Goal: Information Seeking & Learning: Learn about a topic

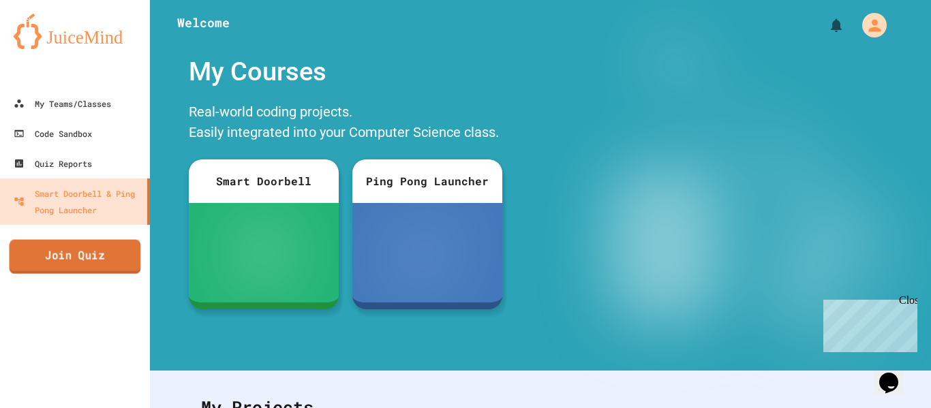
click at [112, 251] on link "Join Quiz" at bounding box center [76, 257] width 132 height 34
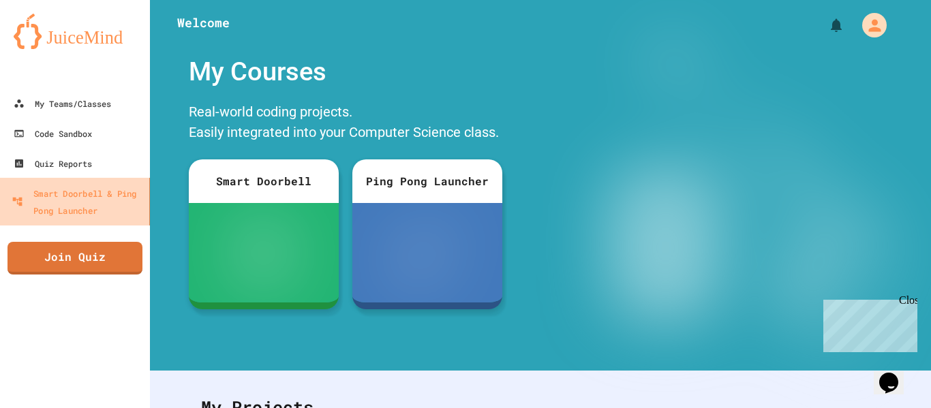
click at [74, 198] on div "Smart Doorbell & Ping Pong Launcher" at bounding box center [78, 201] width 132 height 33
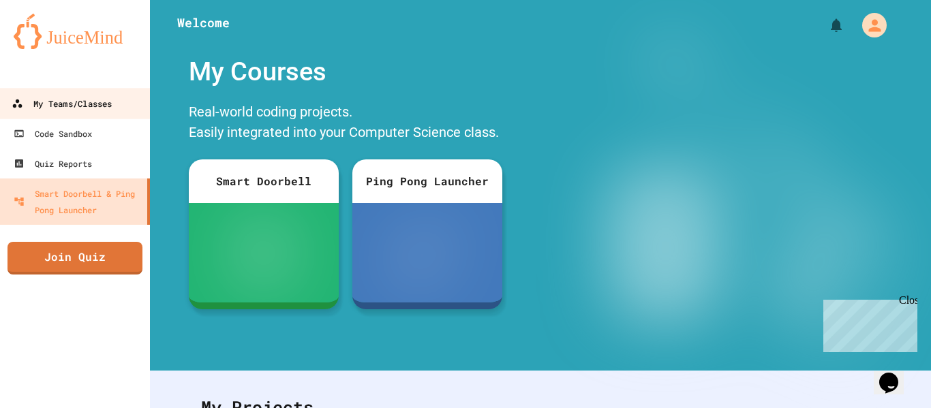
click at [76, 98] on div "My Teams/Classes" at bounding box center [62, 103] width 100 height 17
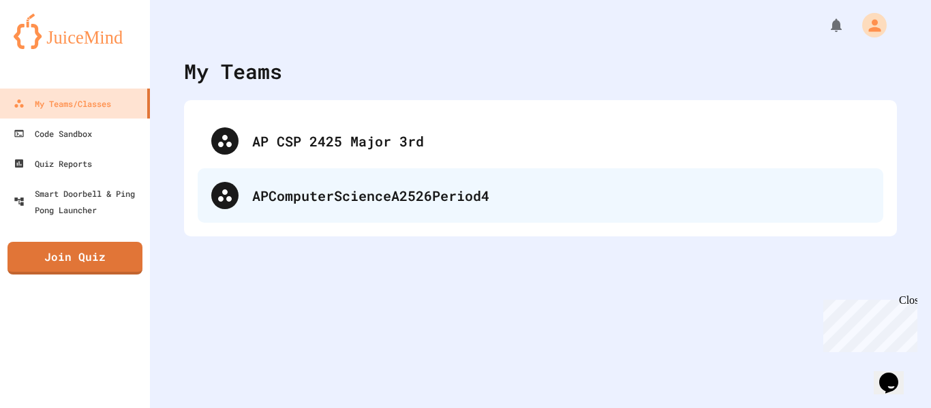
click at [333, 183] on div "APComputerScienceA2526Period4" at bounding box center [541, 195] width 686 height 55
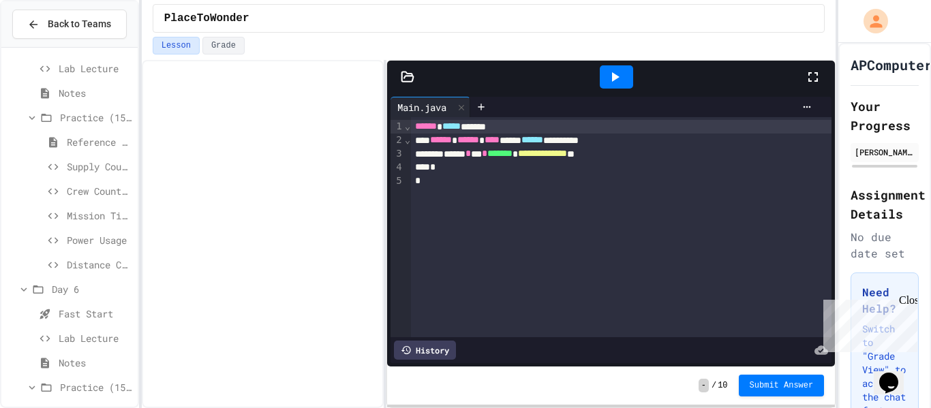
click at [67, 324] on div at bounding box center [69, 286] width 136 height 1644
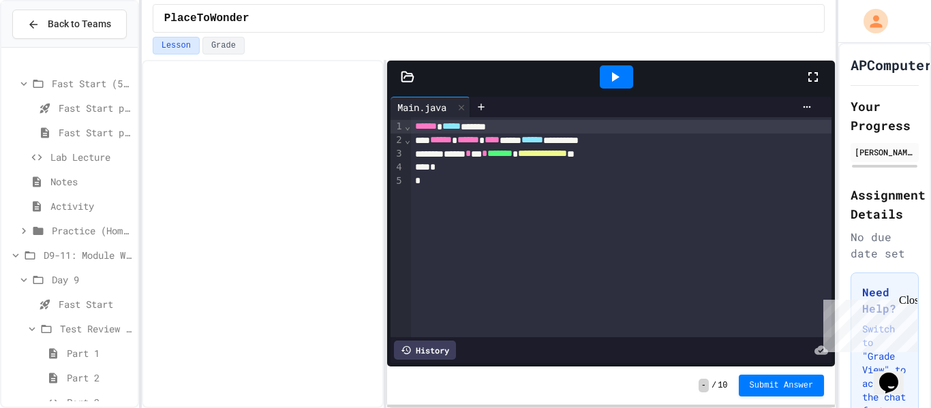
scroll to position [1307, 0]
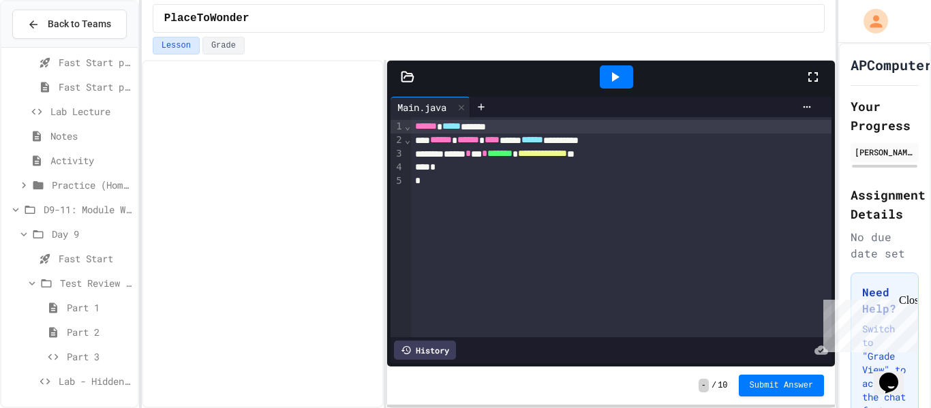
click at [48, 232] on div "Day 9" at bounding box center [69, 234] width 136 height 20
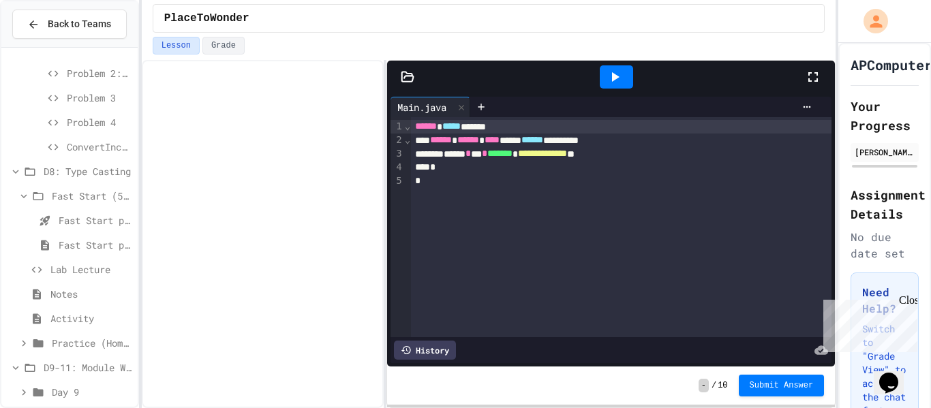
scroll to position [1159, 0]
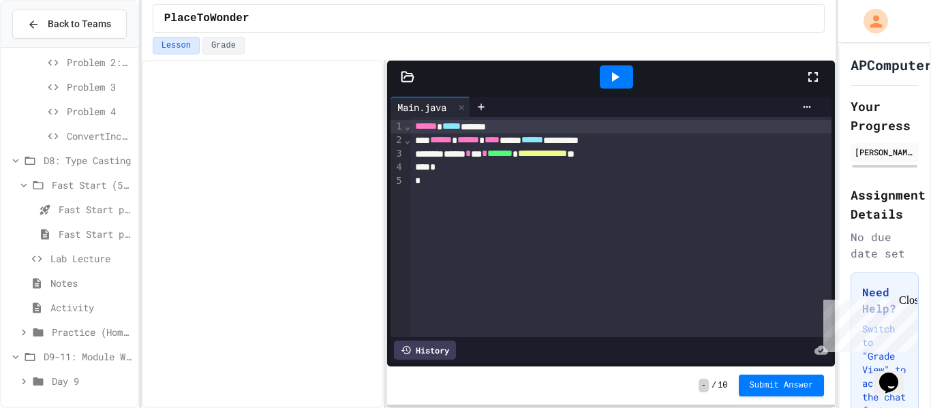
click at [37, 384] on icon at bounding box center [38, 382] width 10 height 8
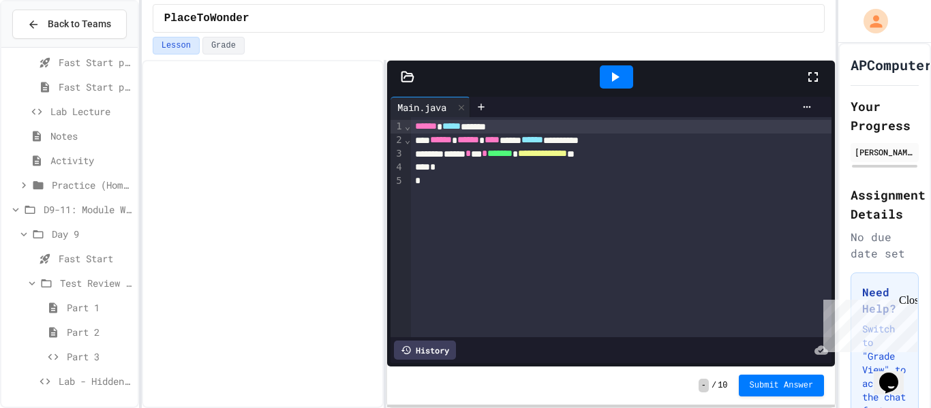
click at [65, 382] on span "Lab - Hidden Figures: Launch Weight Calculator" at bounding box center [96, 381] width 74 height 14
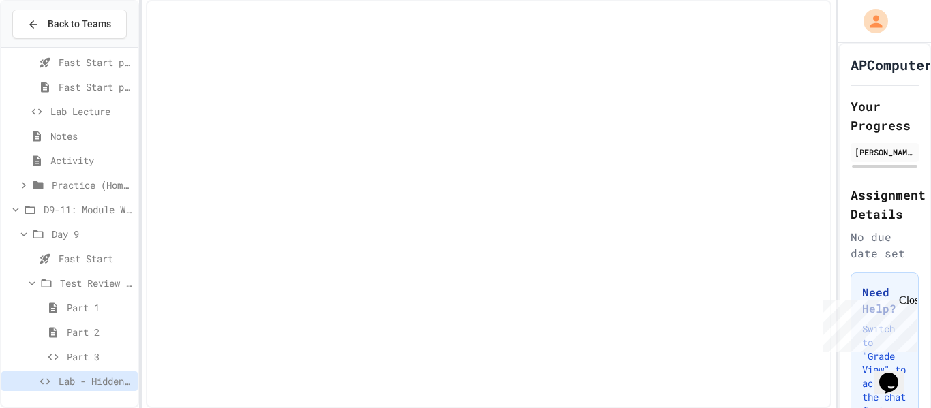
scroll to position [1296, 0]
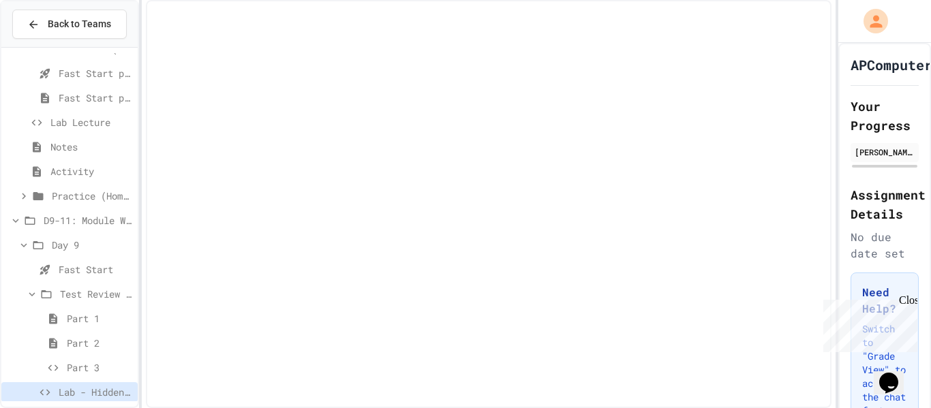
click at [61, 267] on span "Fast Start" at bounding box center [96, 269] width 74 height 14
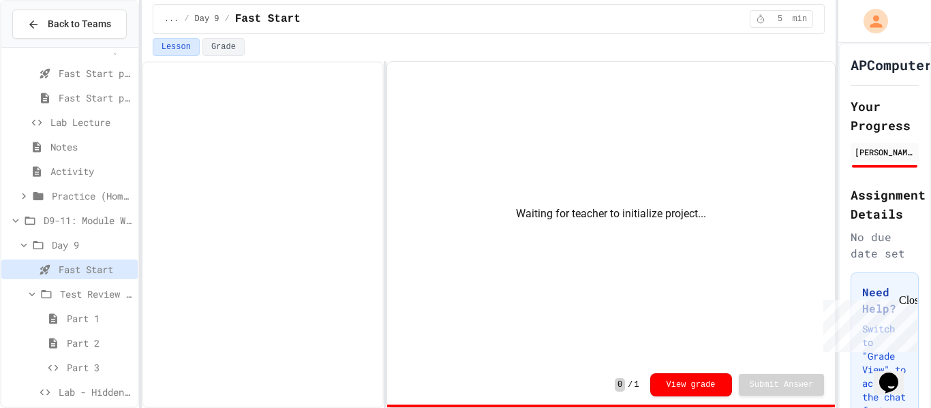
click at [75, 277] on div "Fast Start" at bounding box center [69, 270] width 136 height 20
click at [74, 298] on span "Test Review (35 mins)" at bounding box center [96, 294] width 72 height 14
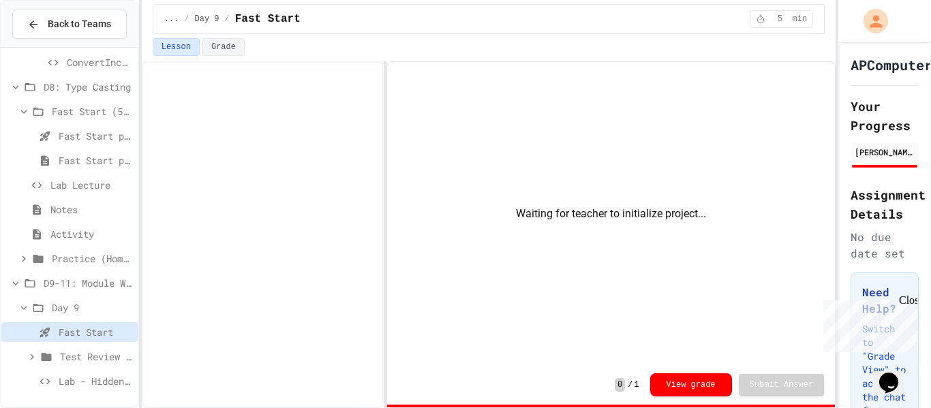
scroll to position [1222, 0]
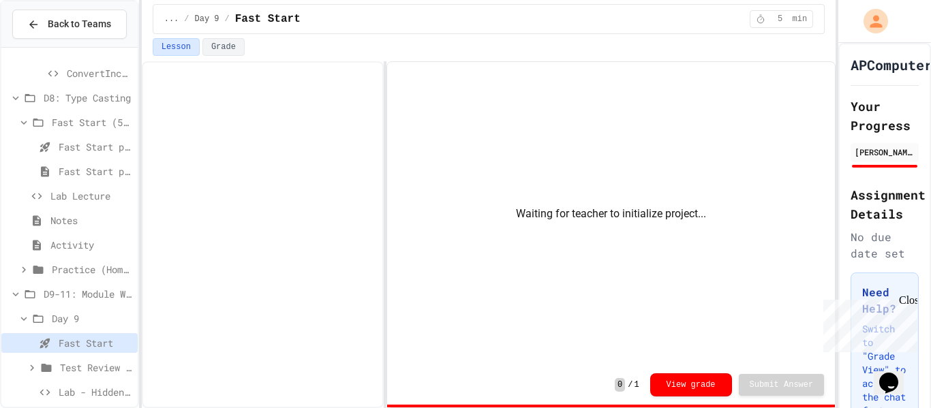
click at [57, 324] on span "Day 9" at bounding box center [92, 318] width 80 height 14
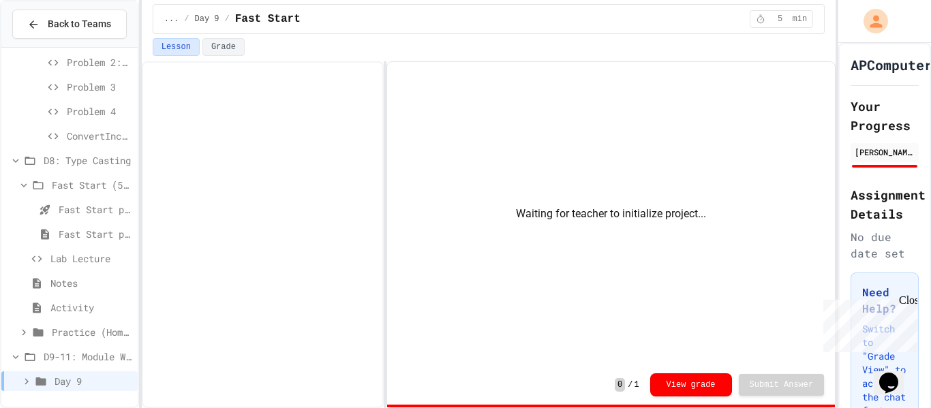
scroll to position [1157, 0]
click at [68, 391] on div "Day 9" at bounding box center [69, 384] width 136 height 20
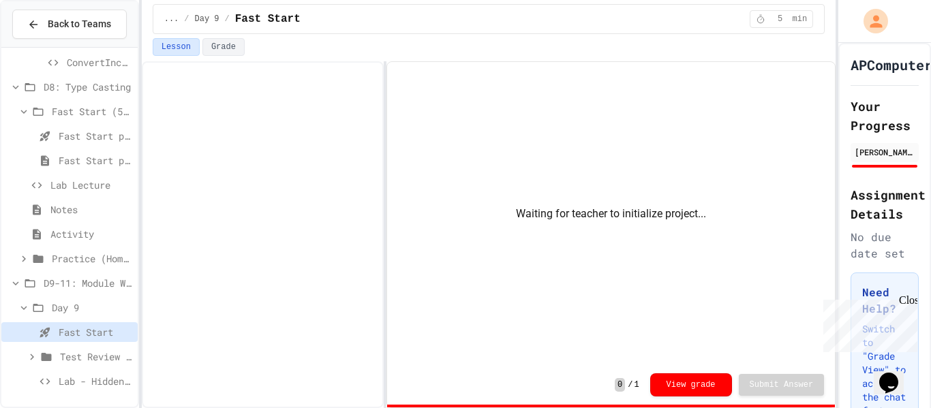
click at [67, 380] on span "Lab - Hidden Figures: Launch Weight Calculator" at bounding box center [96, 381] width 74 height 14
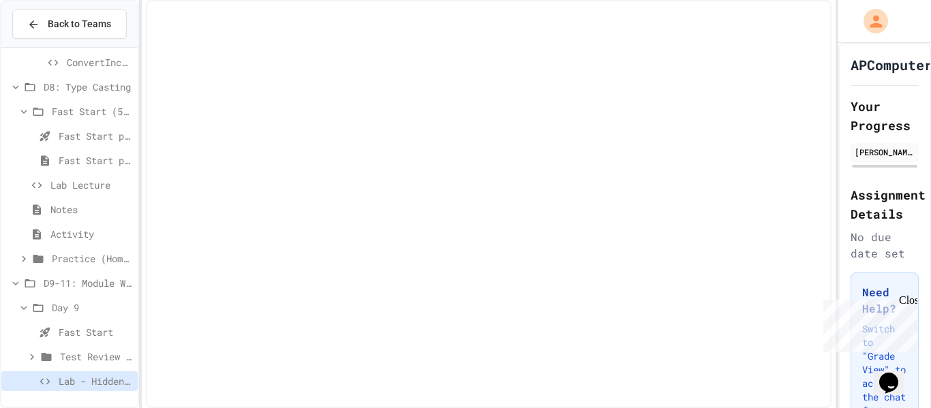
scroll to position [1233, 0]
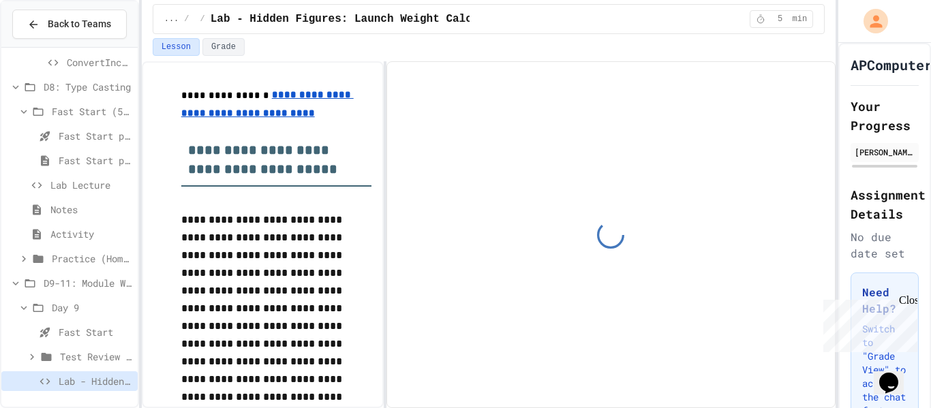
click at [68, 339] on span "Fast Start" at bounding box center [96, 332] width 74 height 14
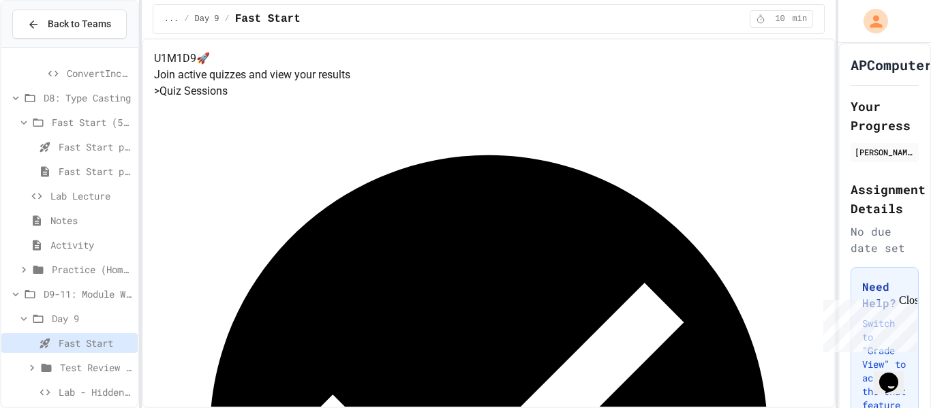
scroll to position [1233, 0]
